Goal: Navigation & Orientation: Find specific page/section

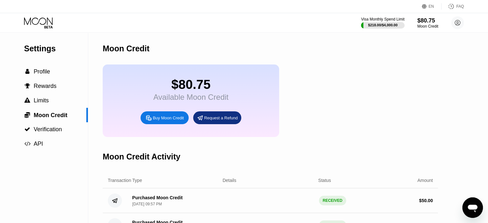
click at [51, 20] on icon at bounding box center [39, 22] width 30 height 11
